Goal: Task Accomplishment & Management: Manage account settings

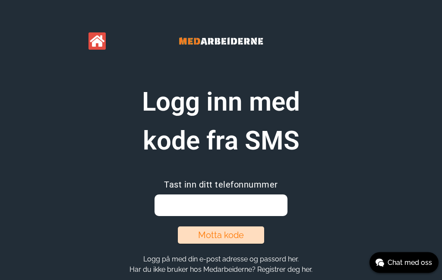
scroll to position [0, 0]
click at [263, 207] on input "email" at bounding box center [221, 205] width 133 height 22
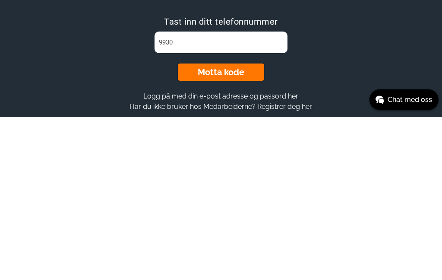
type input "99304420"
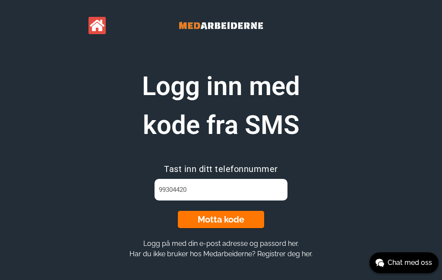
click at [251, 222] on button "Motta kode" at bounding box center [221, 219] width 86 height 17
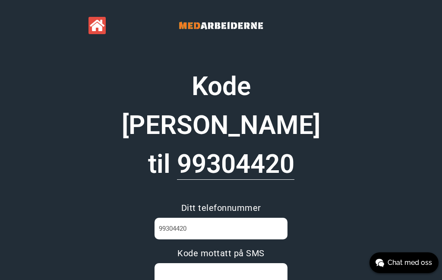
click at [265, 263] on input at bounding box center [221, 274] width 133 height 22
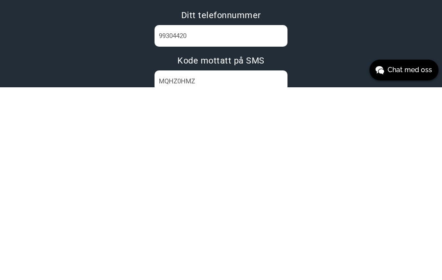
type input "MQHZ0HMZ"
